Goal: Contribute content

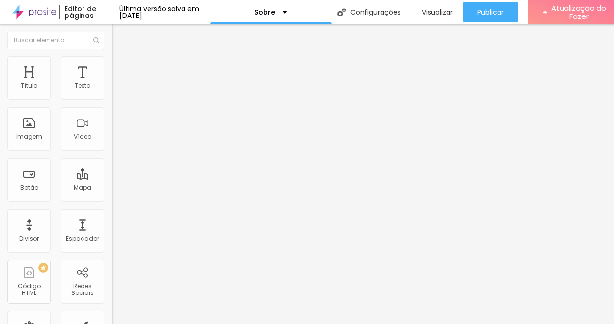
click at [115, 90] on icon "button" at bounding box center [118, 87] width 6 height 6
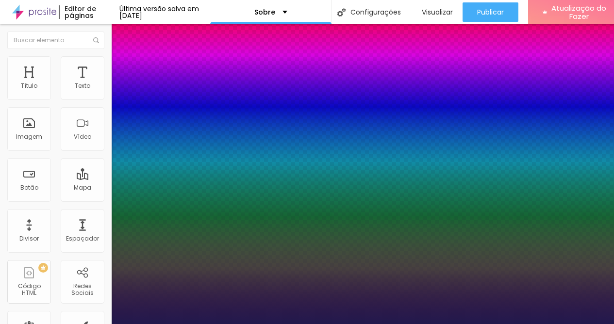
type input "1"
click at [414, 324] on div at bounding box center [307, 324] width 614 height 0
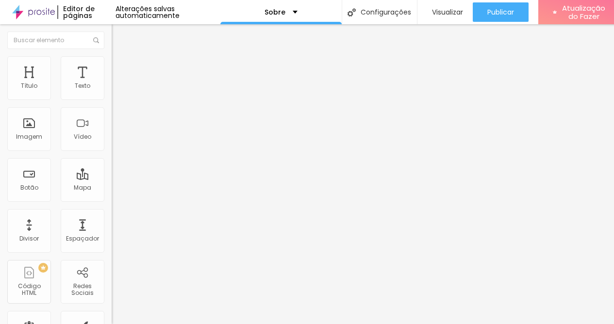
click at [119, 86] on icon "button" at bounding box center [120, 85] width 2 height 2
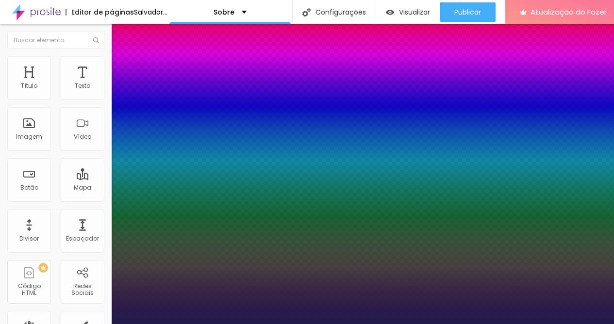
type input "1"
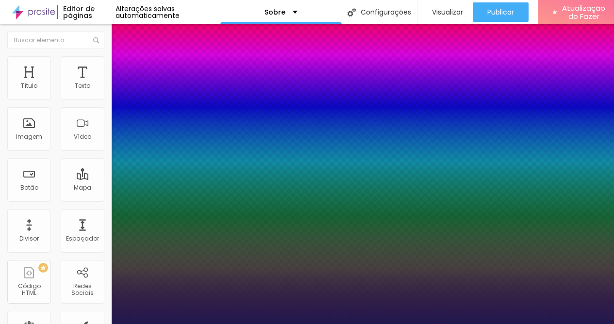
click at [471, 324] on div at bounding box center [307, 324] width 614 height 0
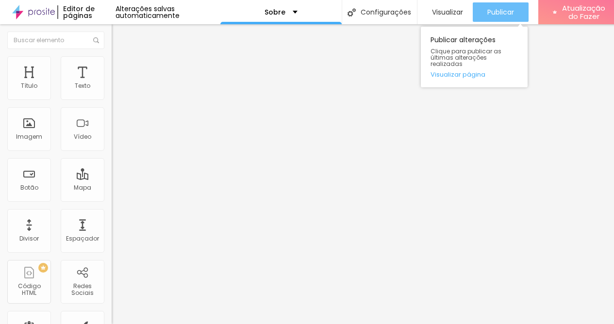
click at [502, 14] on font "Publicar" at bounding box center [500, 12] width 27 height 10
